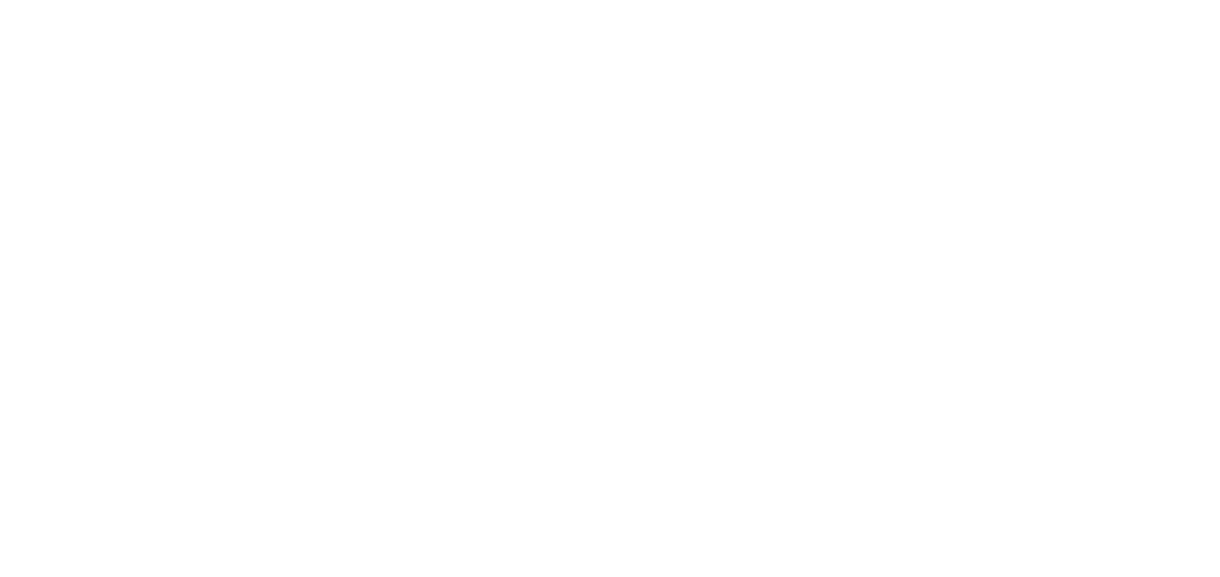
click at [465, 412] on div at bounding box center [610, 288] width 1220 height 577
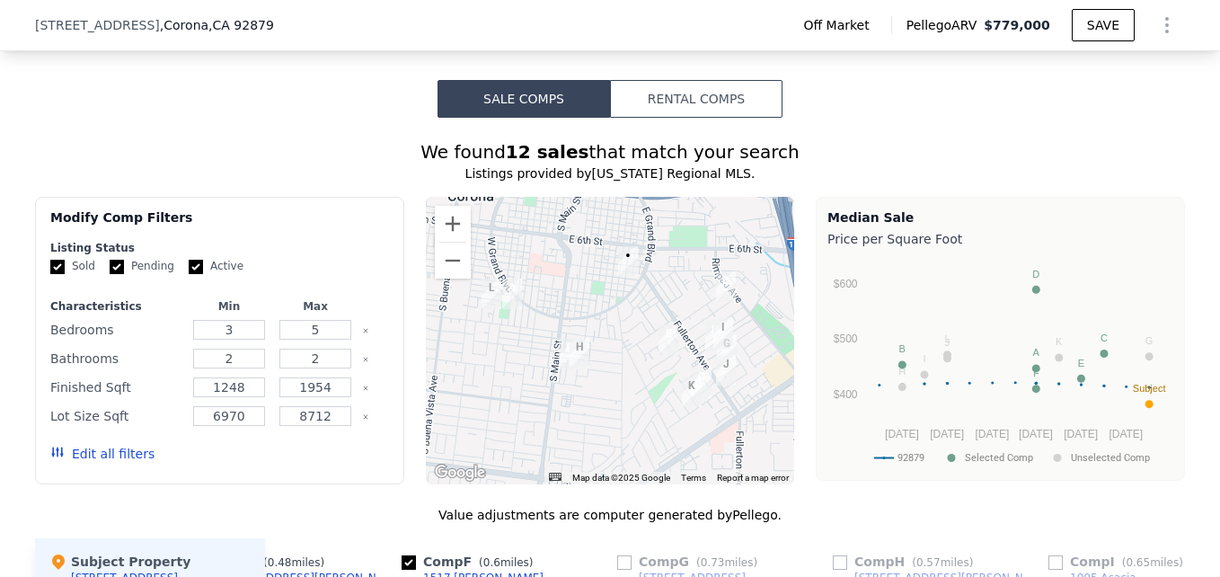
scroll to position [1321, 0]
click at [440, 243] on button "Zoom in" at bounding box center [453, 225] width 36 height 36
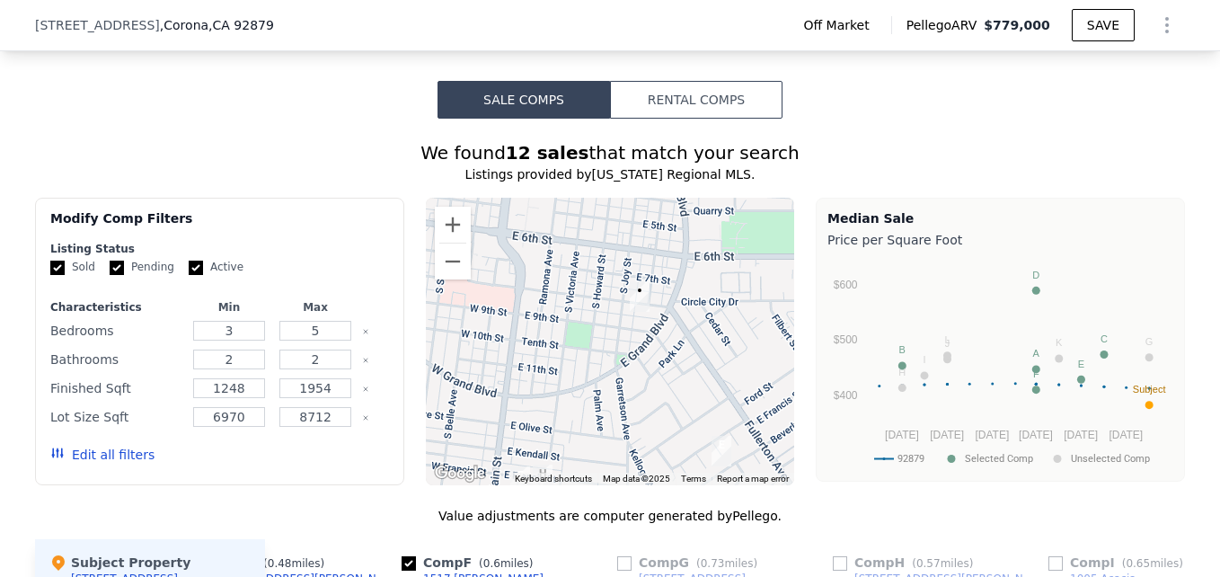
drag, startPoint x: 740, startPoint y: 341, endPoint x: 733, endPoint y: 451, distance: 109.8
click at [733, 451] on div at bounding box center [610, 341] width 369 height 287
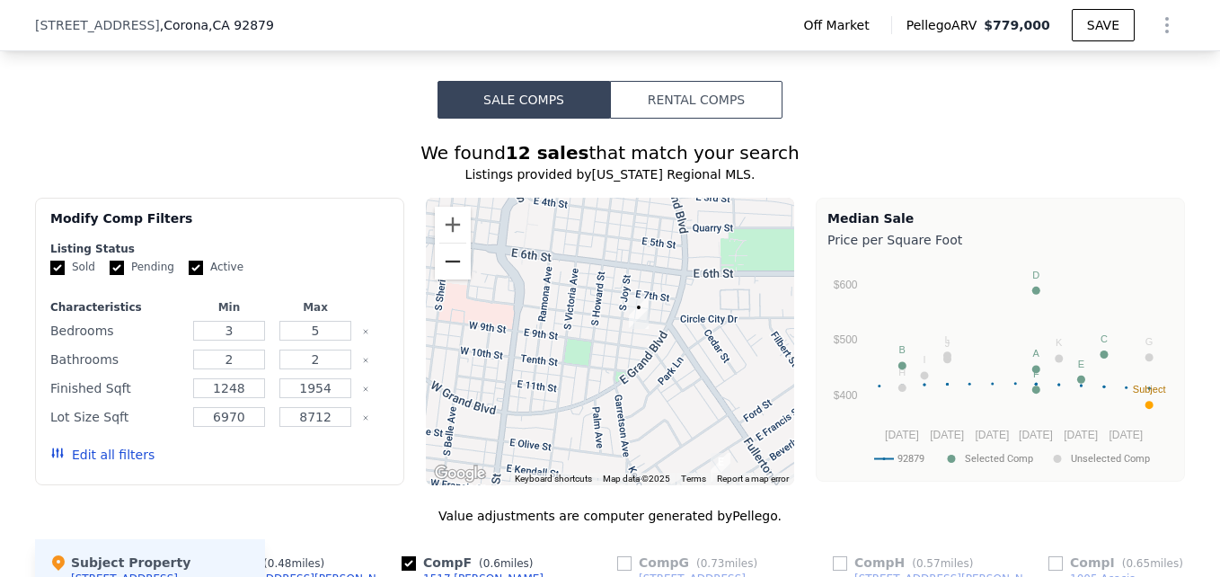
click at [438, 279] on button "Zoom out" at bounding box center [453, 261] width 36 height 36
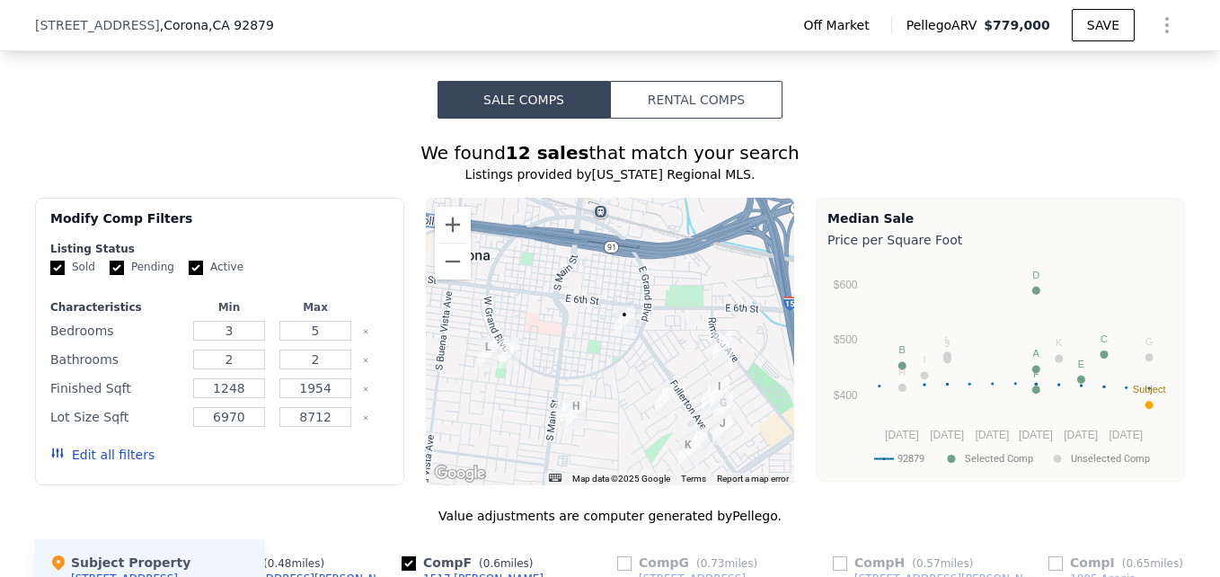
click at [660, 407] on img "833 Beverly Rd" at bounding box center [665, 399] width 20 height 31
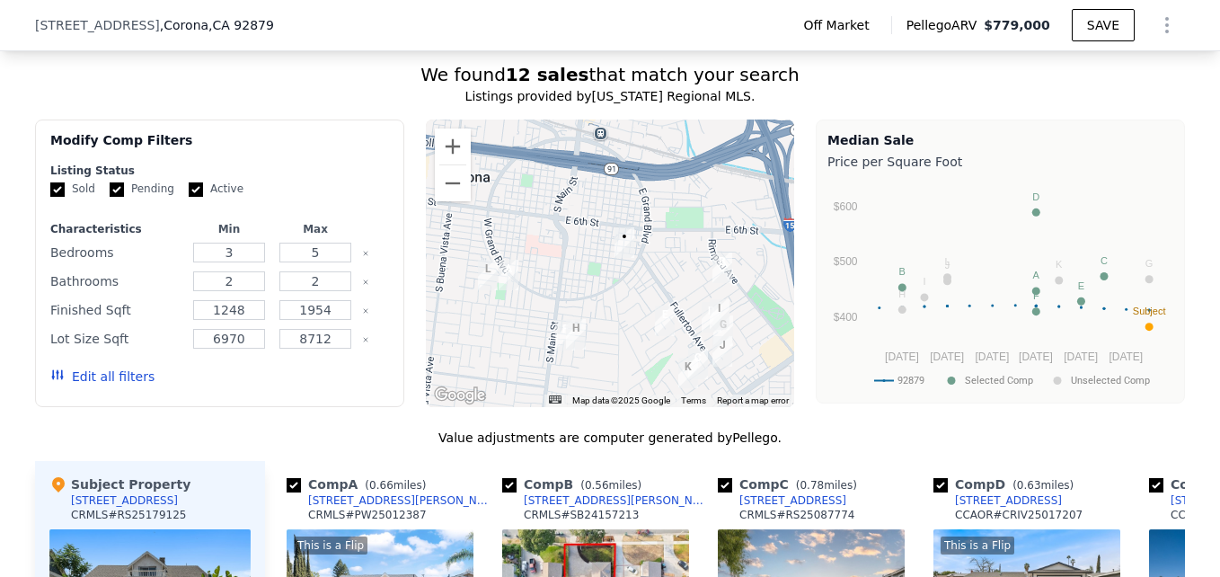
scroll to position [1397, 0]
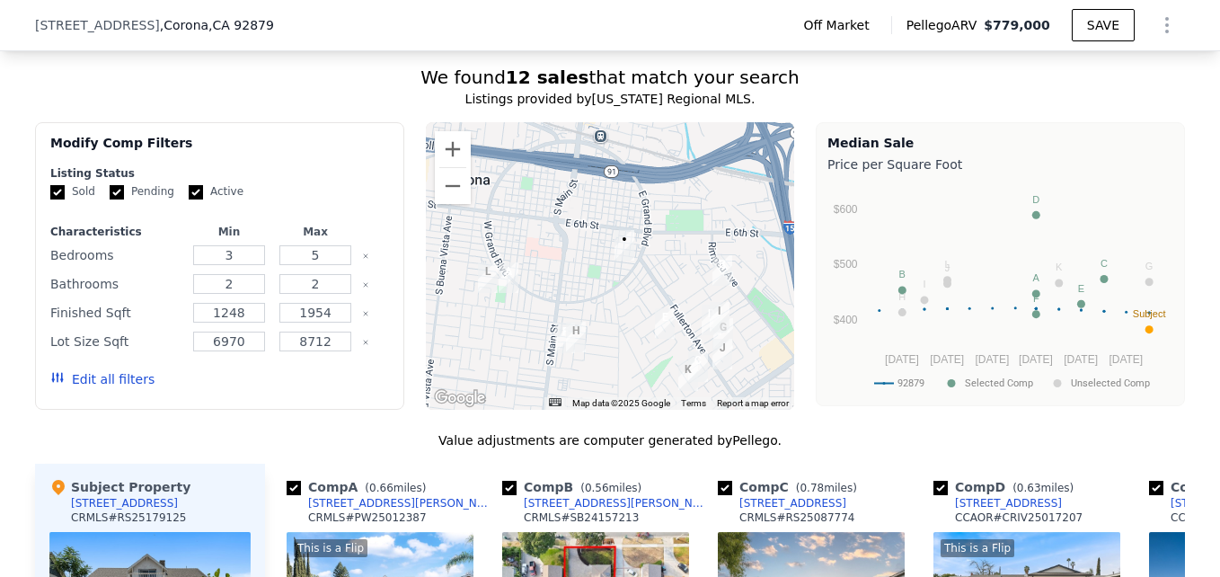
click at [119, 199] on label "Pending" at bounding box center [142, 191] width 65 height 15
click at [119, 199] on input "Pending" at bounding box center [117, 192] width 14 height 14
checkbox input "false"
click at [189, 199] on input "Active" at bounding box center [196, 192] width 14 height 14
checkbox input "false"
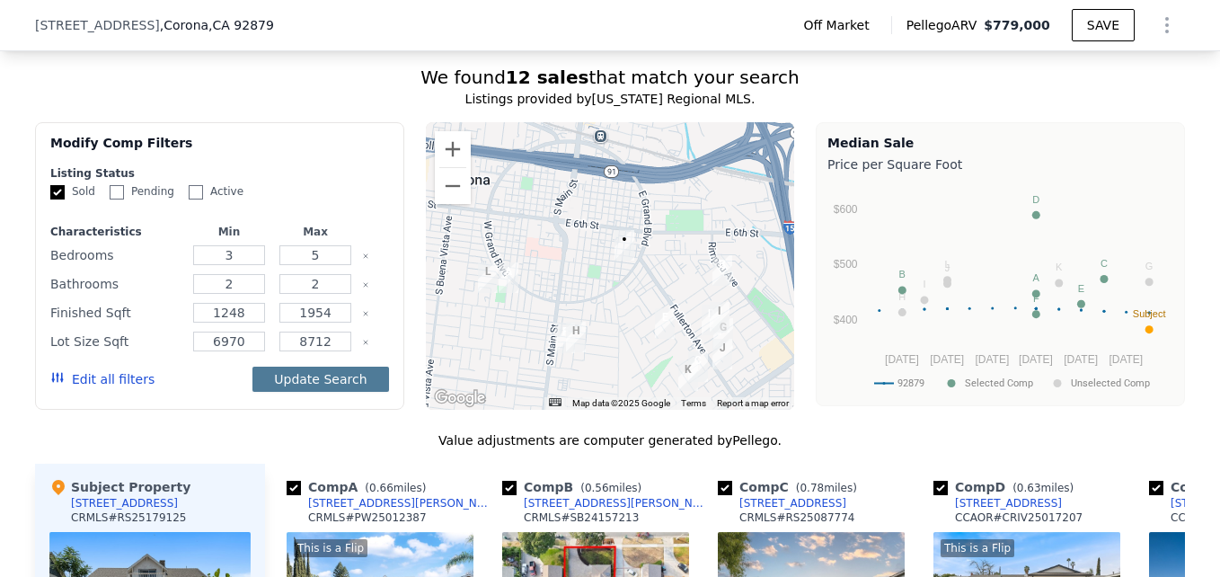
click at [299, 384] on button "Update Search" at bounding box center [320, 379] width 136 height 25
checkbox input "false"
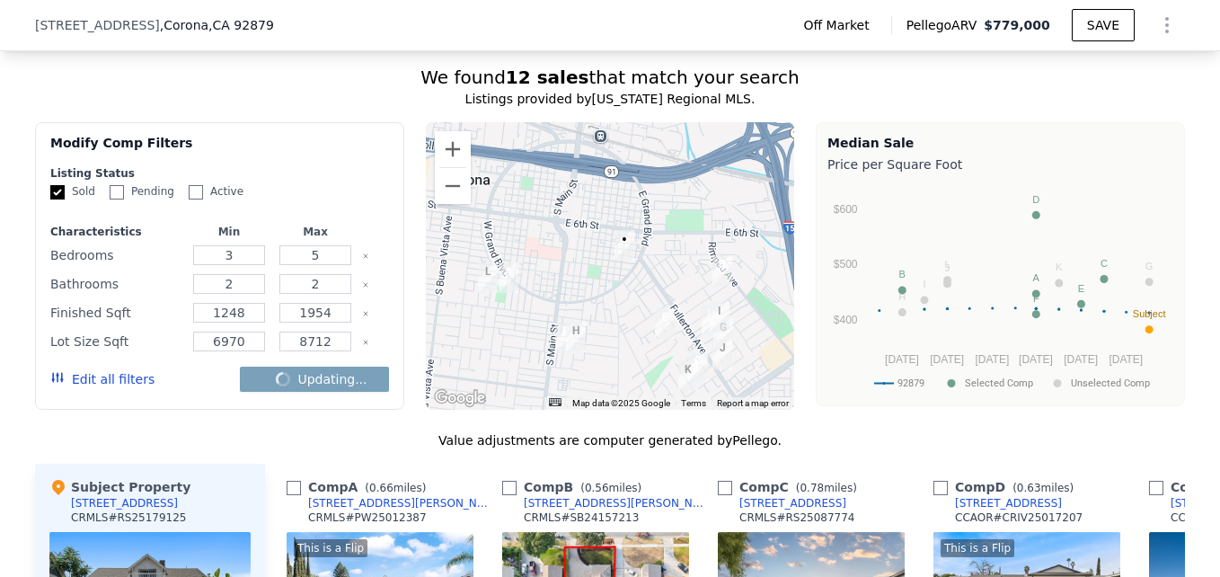
checkbox input "false"
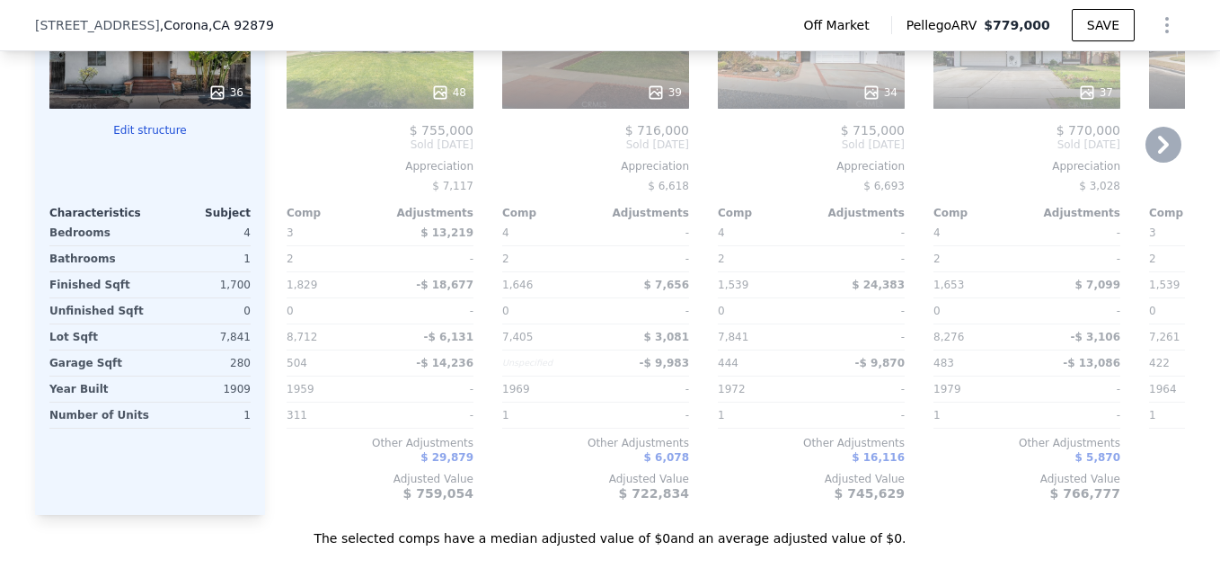
scroll to position [1951, 0]
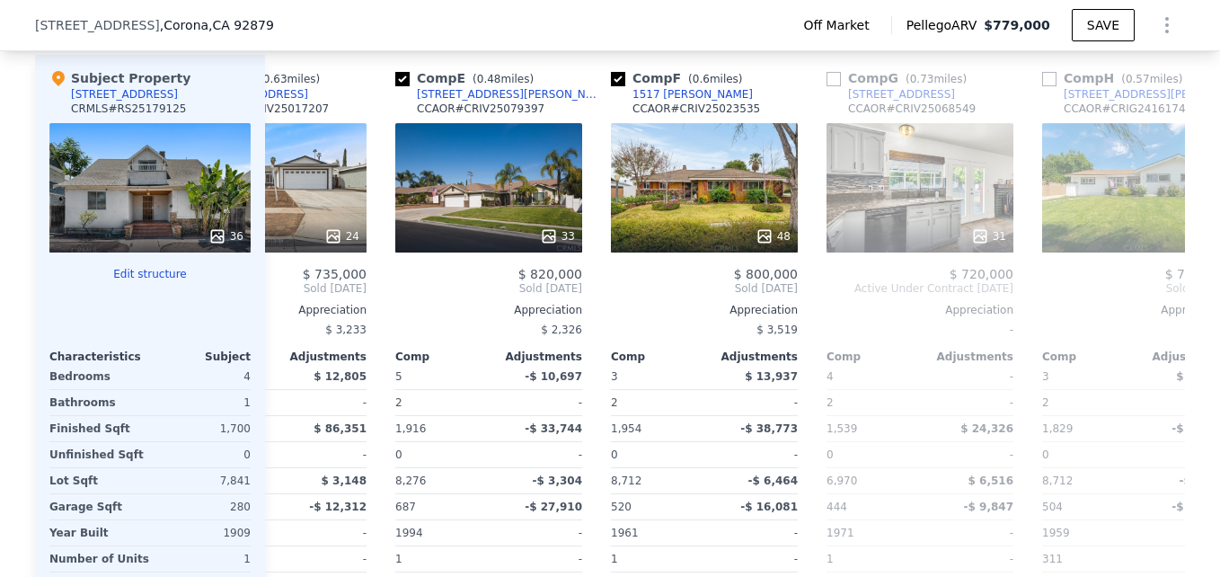
scroll to position [0, 754]
click at [710, 185] on div "48" at bounding box center [704, 187] width 187 height 129
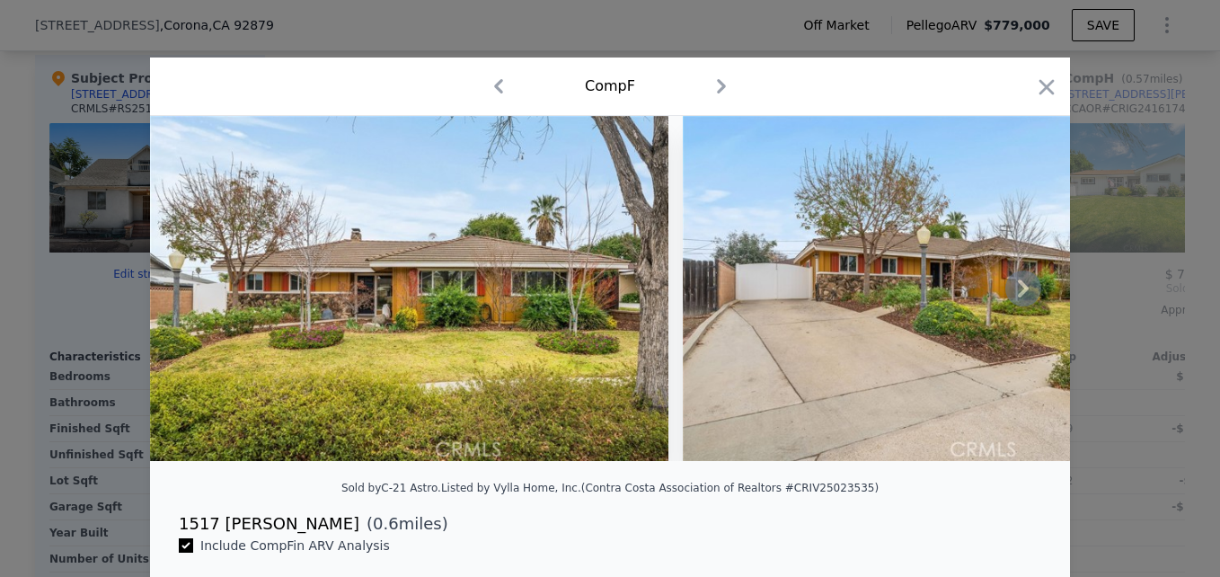
scroll to position [120, 0]
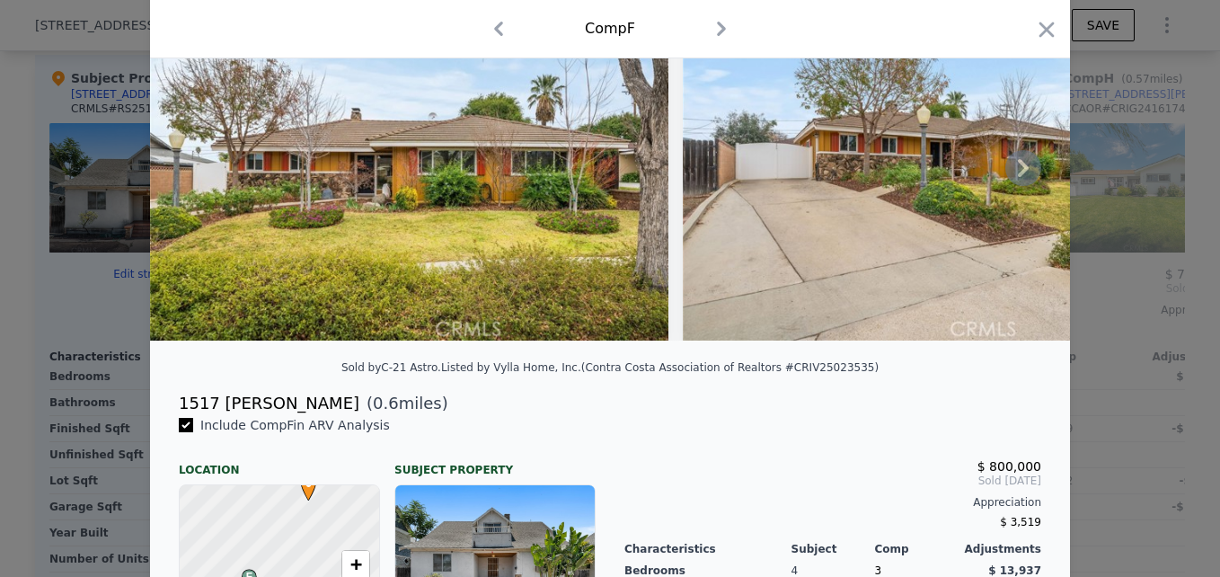
click at [1017, 160] on icon at bounding box center [1023, 168] width 36 height 36
click at [1019, 163] on icon at bounding box center [1023, 168] width 36 height 36
click at [1021, 166] on icon at bounding box center [1023, 168] width 36 height 36
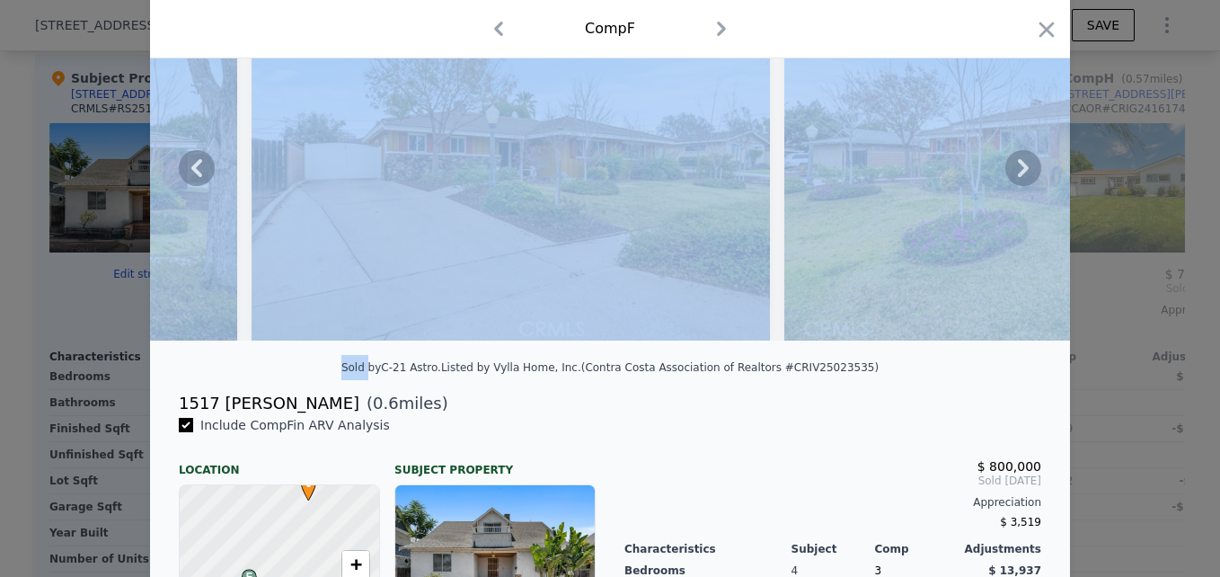
click at [1021, 175] on icon at bounding box center [1023, 168] width 11 height 18
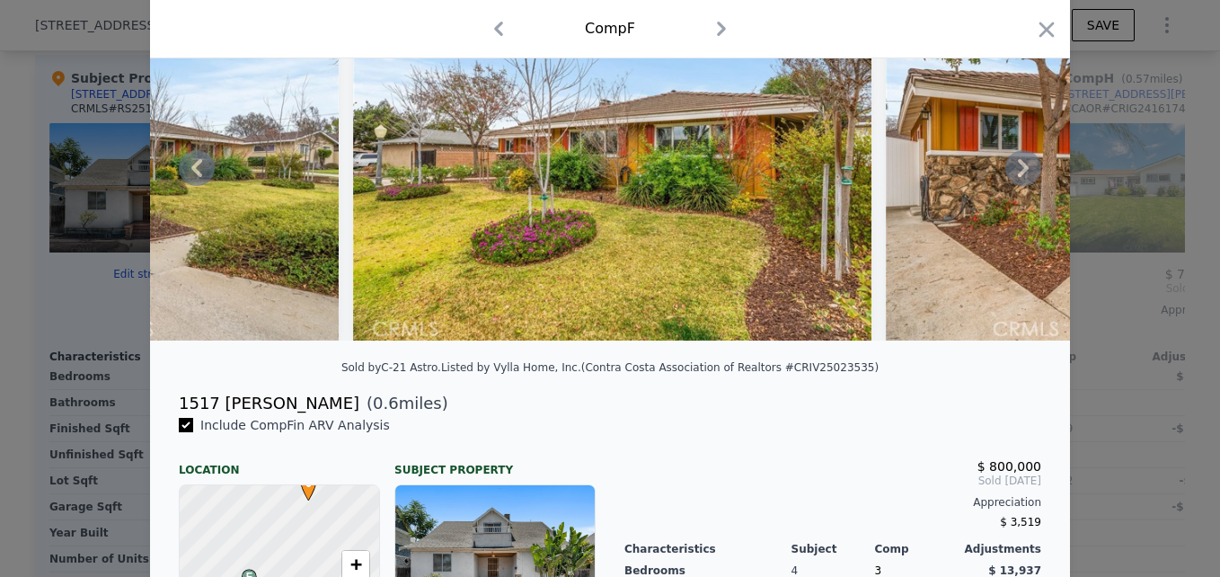
click at [1008, 173] on icon at bounding box center [1023, 168] width 36 height 36
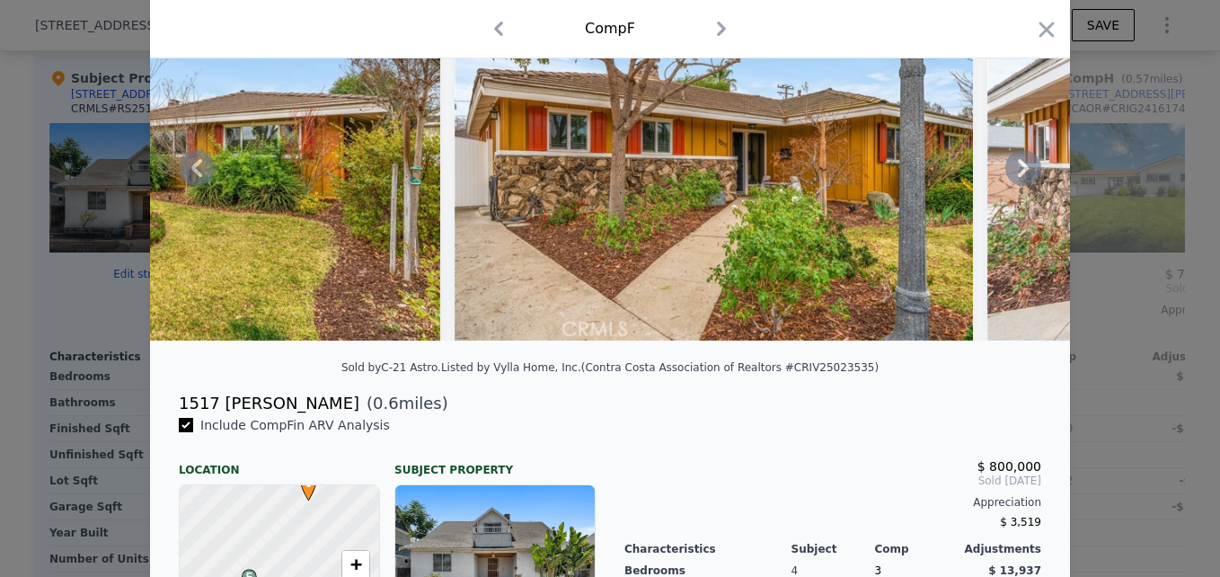
click at [1011, 172] on icon at bounding box center [1023, 168] width 36 height 36
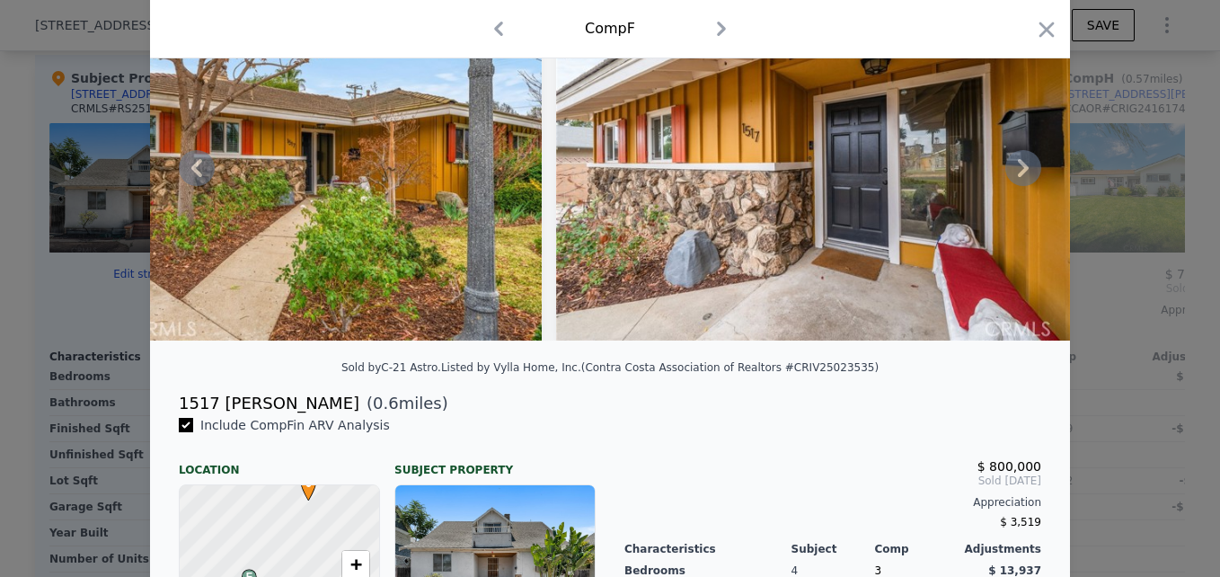
click at [1013, 171] on icon at bounding box center [1023, 168] width 36 height 36
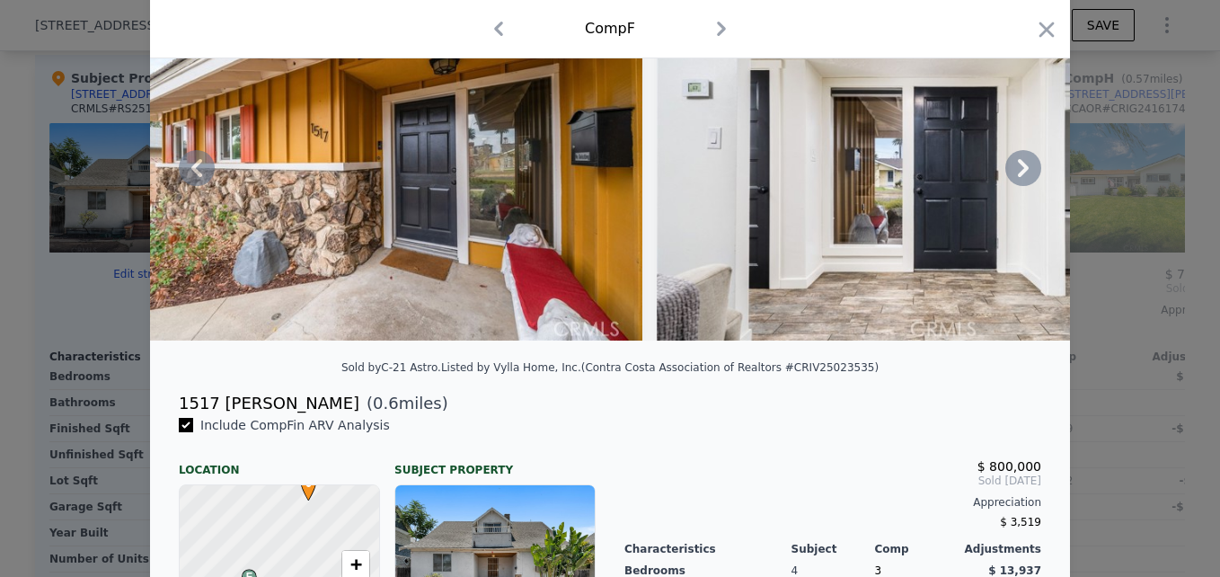
click at [1019, 171] on icon at bounding box center [1023, 168] width 36 height 36
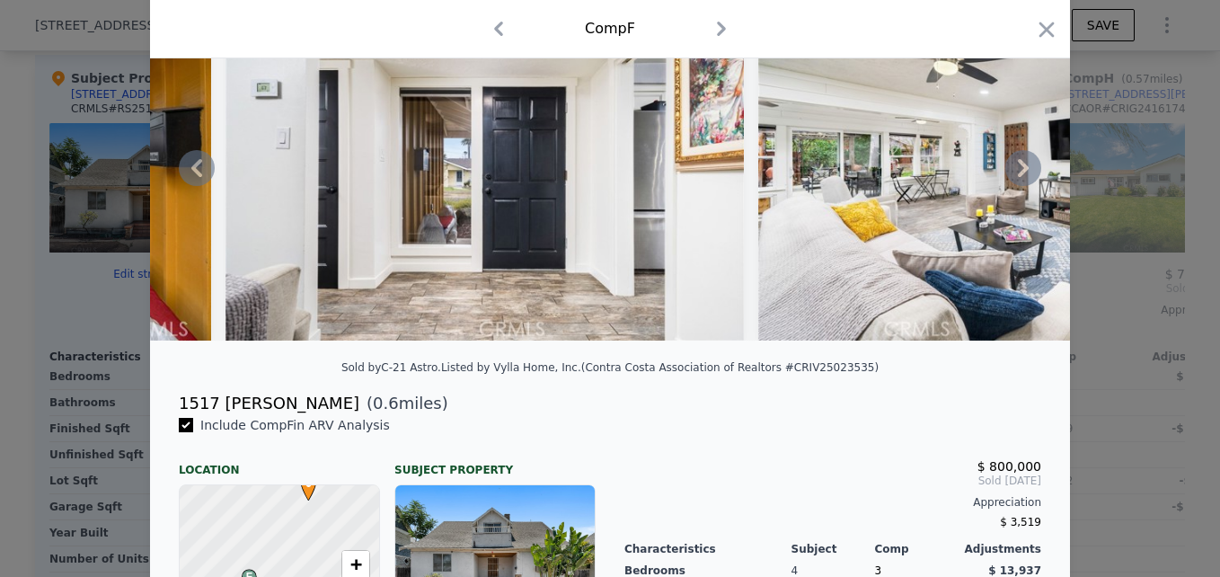
click at [1007, 165] on icon at bounding box center [1023, 168] width 36 height 36
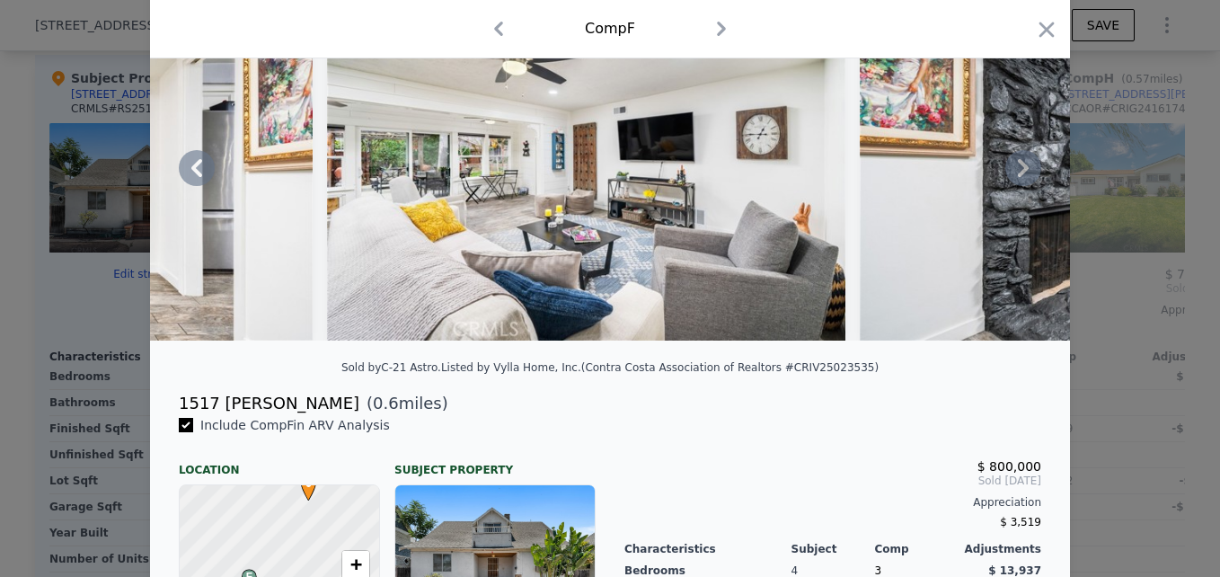
click at [1006, 173] on icon at bounding box center [1023, 168] width 36 height 36
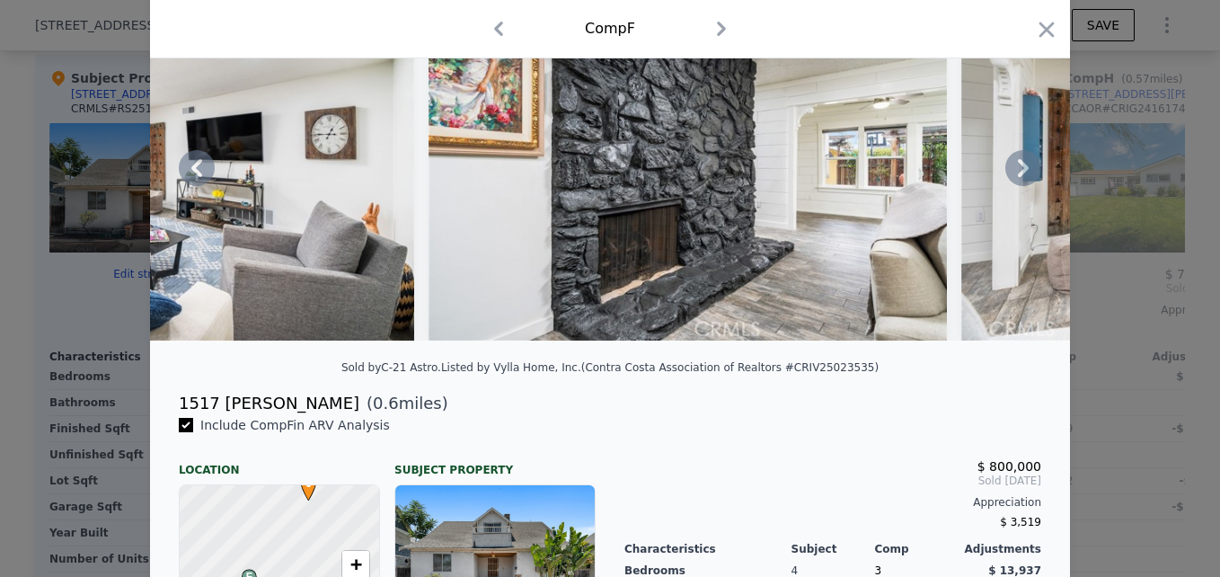
click at [1005, 165] on icon at bounding box center [1023, 168] width 36 height 36
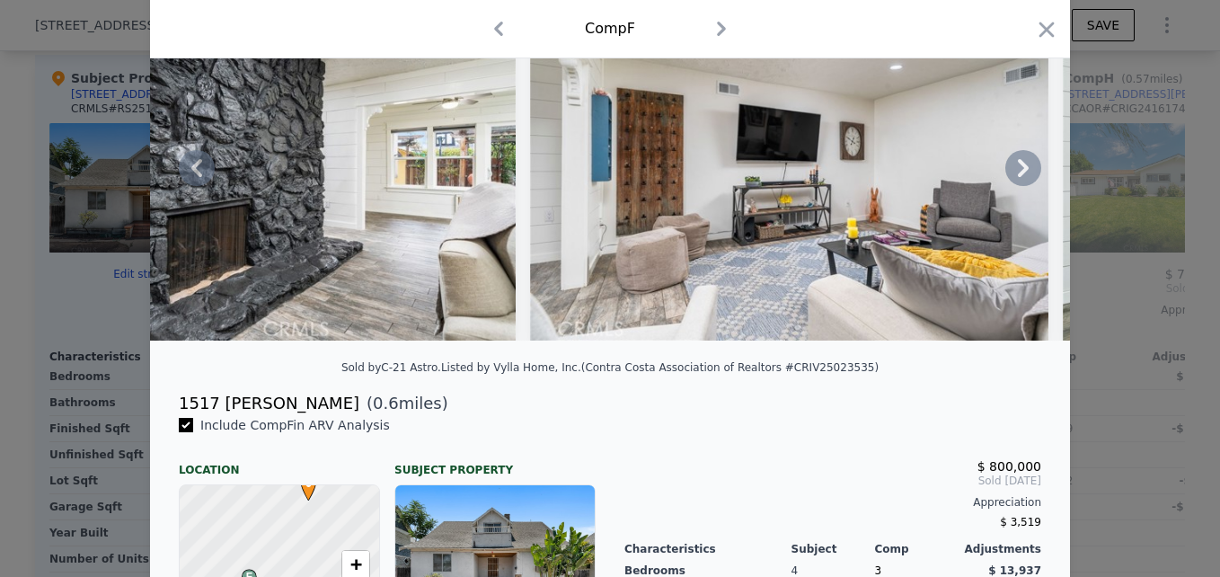
click at [1005, 175] on icon at bounding box center [1023, 168] width 36 height 36
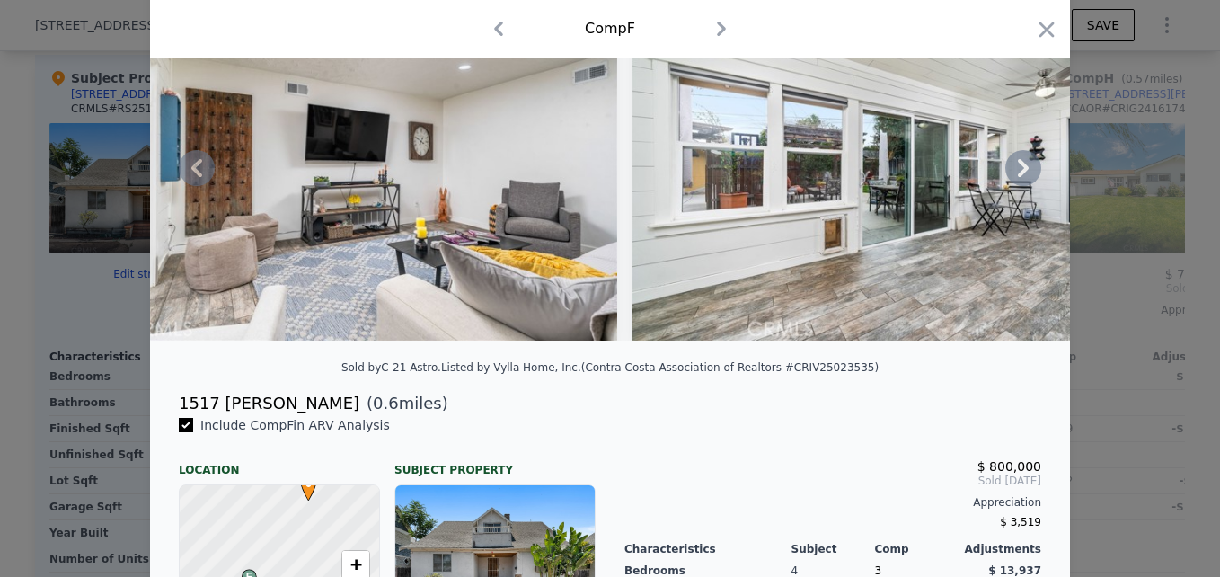
click at [1006, 175] on icon at bounding box center [1023, 168] width 36 height 36
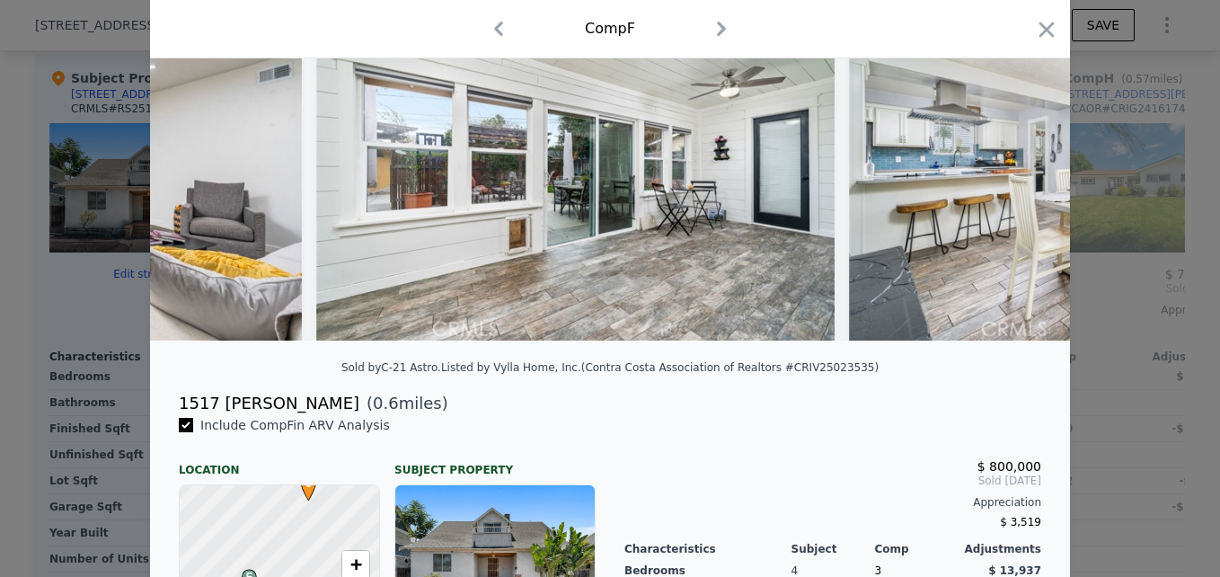
scroll to position [0, 4743]
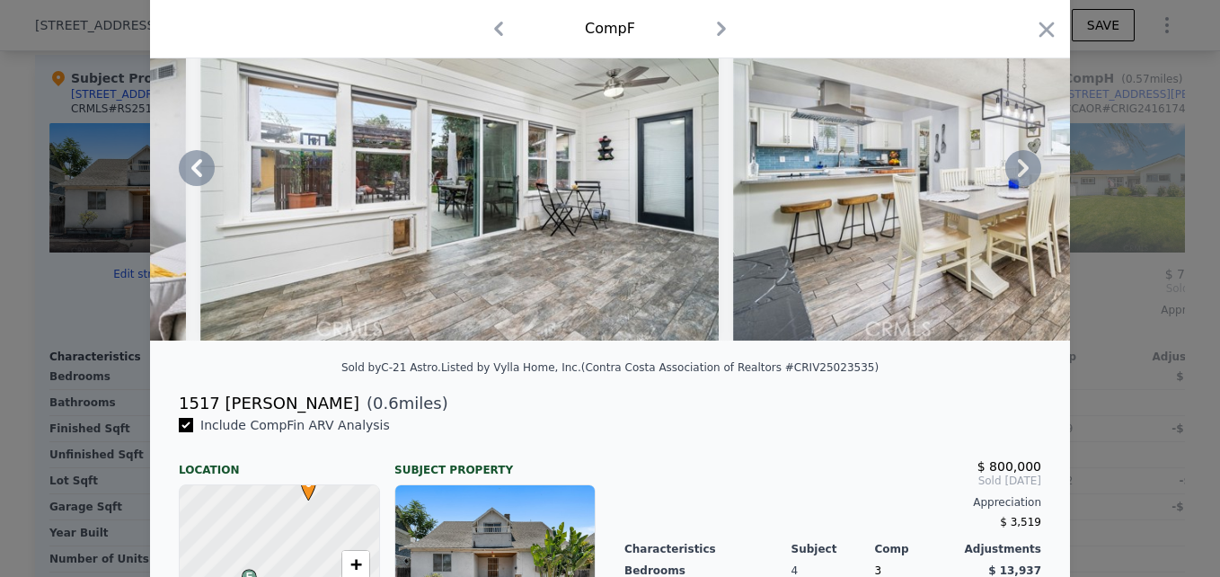
click at [1030, 185] on icon at bounding box center [1023, 168] width 36 height 36
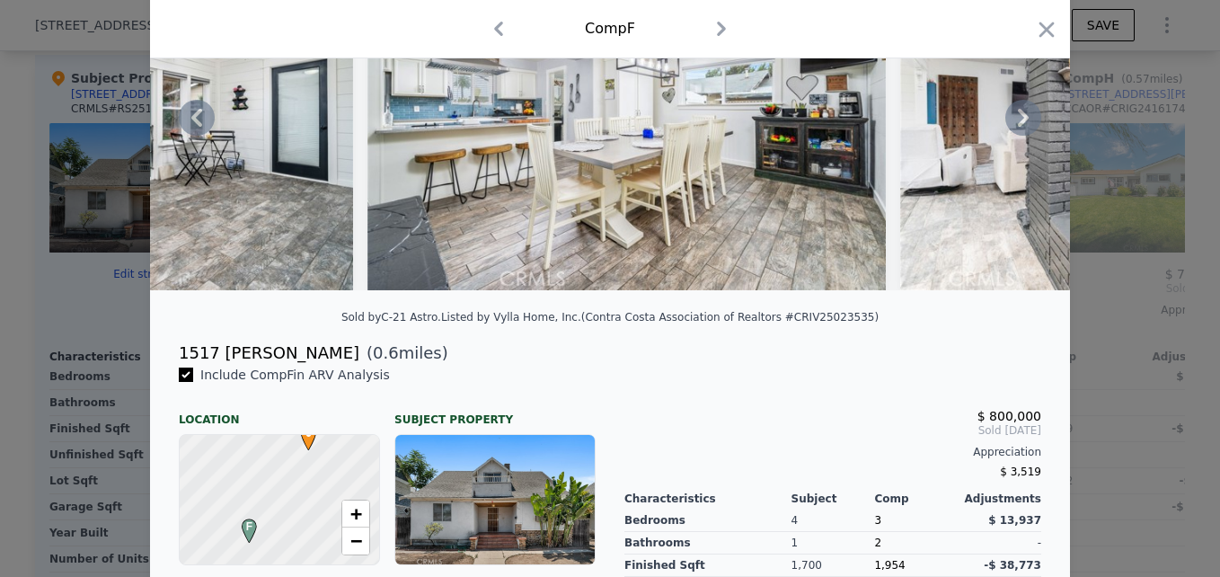
scroll to position [0, 0]
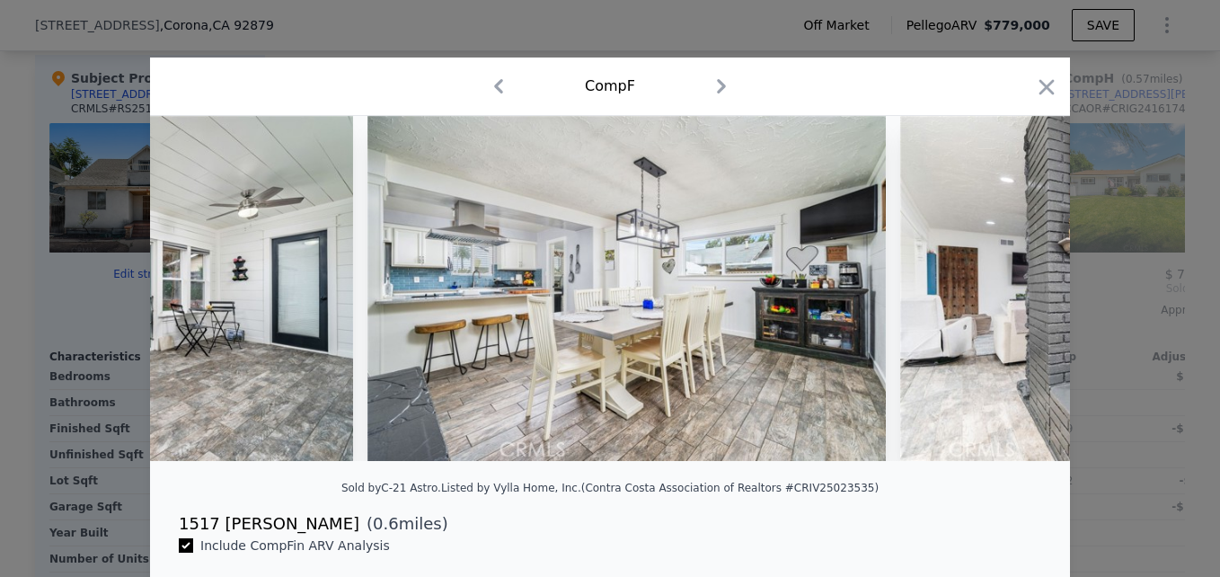
click at [1130, 314] on div at bounding box center [610, 288] width 1220 height 577
click at [1042, 86] on input "checkbox" at bounding box center [1049, 79] width 14 height 14
checkbox input "true"
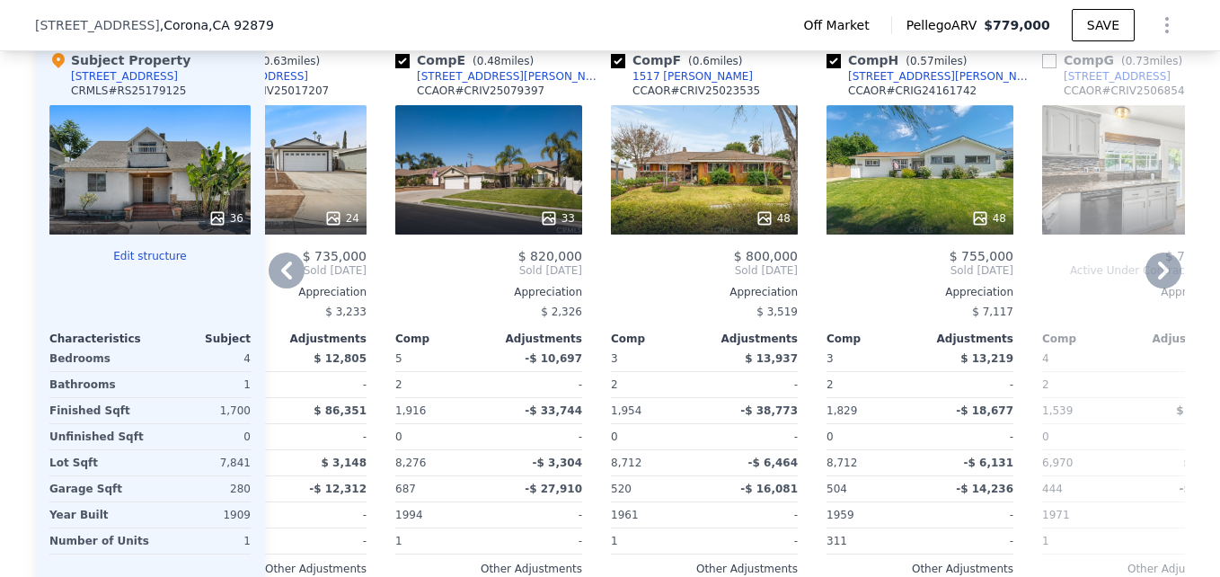
scroll to position [1823, 0]
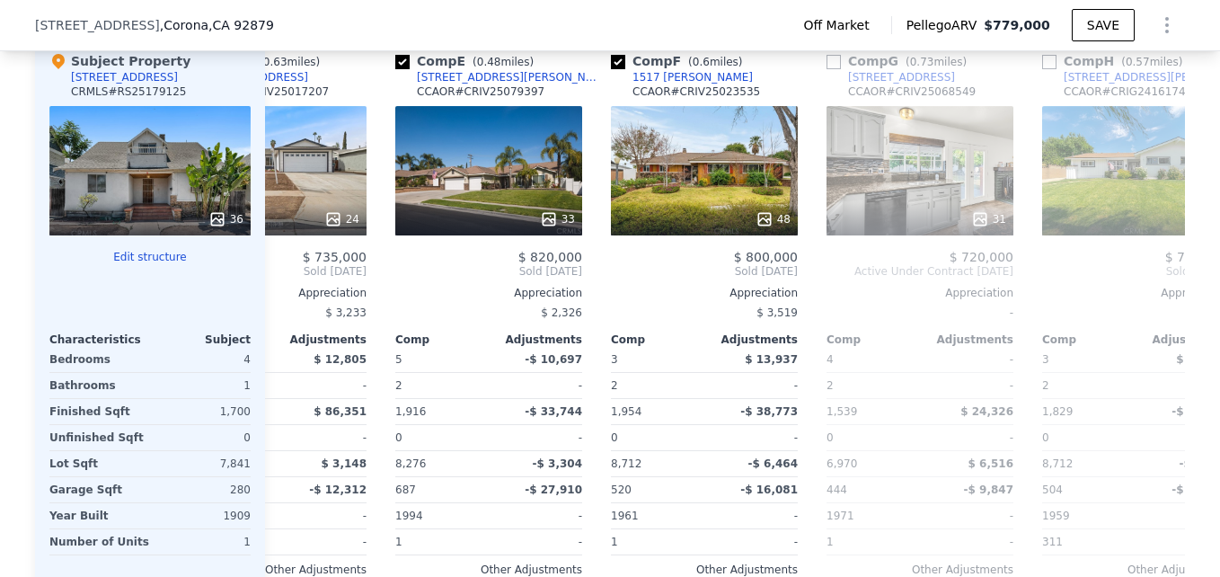
click at [229, 16] on div "[STREET_ADDRESS] Off Market Pellego ARV $779,000 SAVE" at bounding box center [610, 25] width 1220 height 51
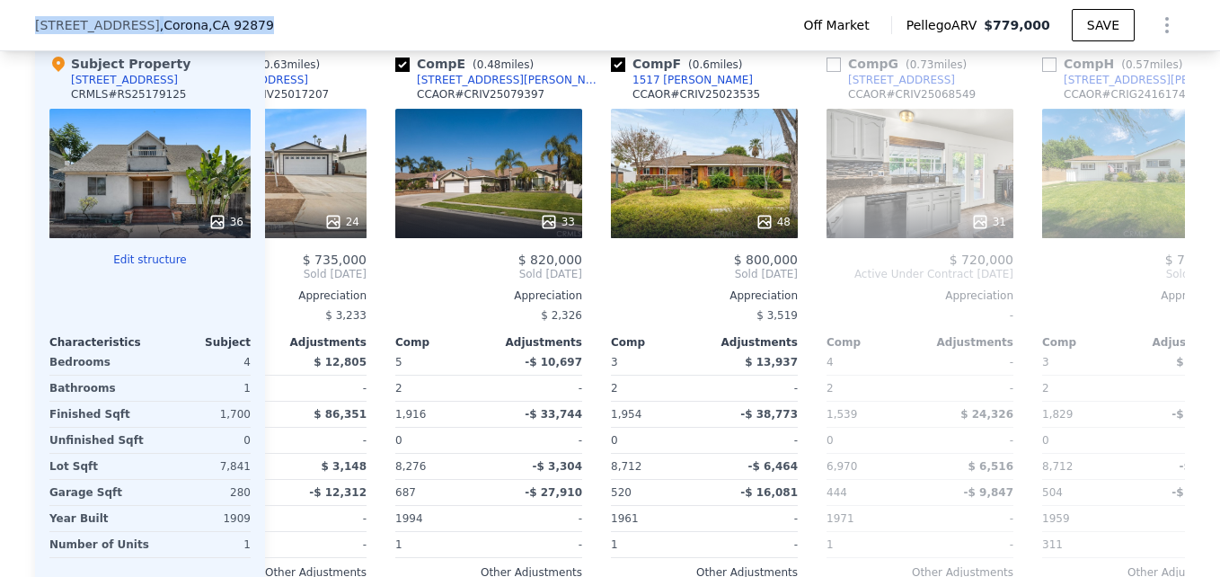
copy div "[STREET_ADDRESS]"
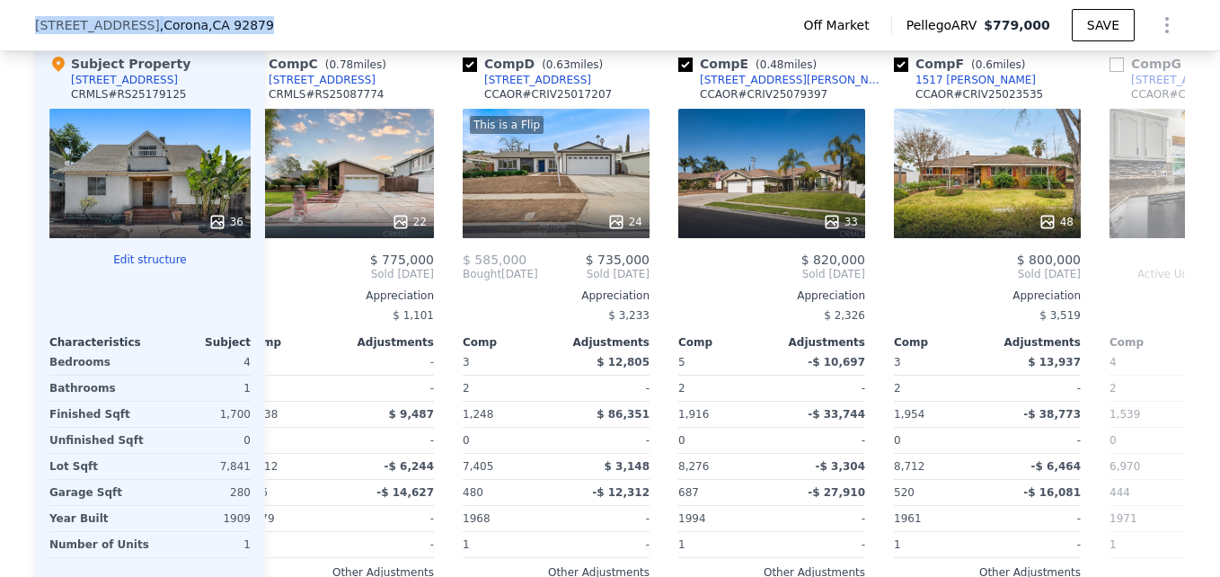
scroll to position [0, 467]
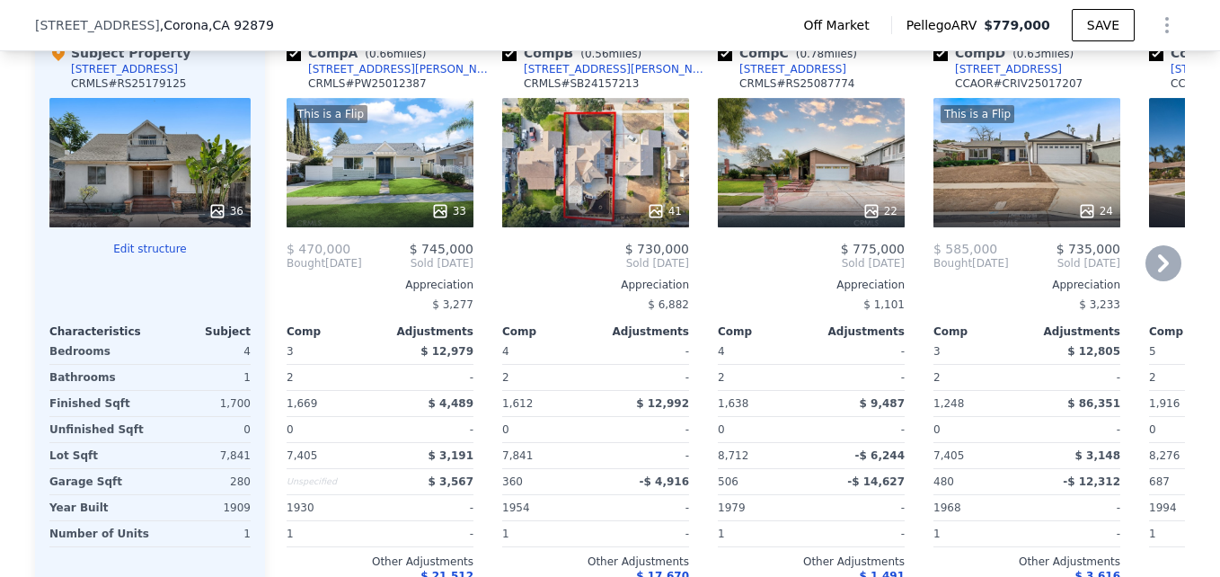
scroll to position [1832, 0]
